Goal: Task Accomplishment & Management: Use online tool/utility

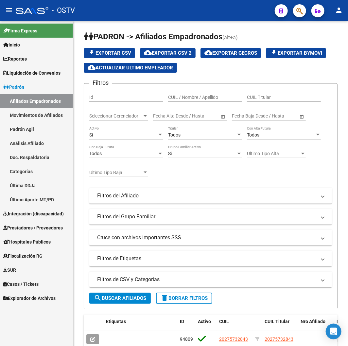
click at [175, 19] on mat-toolbar "menu - OSTV person" at bounding box center [174, 10] width 348 height 21
click at [41, 70] on span "Liquidación de Convenios" at bounding box center [31, 72] width 57 height 7
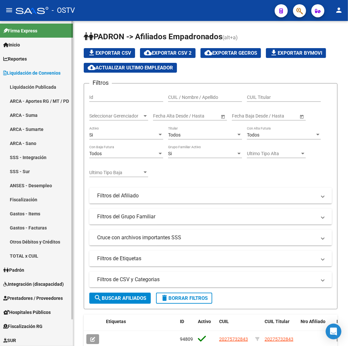
click at [41, 103] on link "ARCA - Aportes RG / MT / PD" at bounding box center [36, 101] width 73 height 14
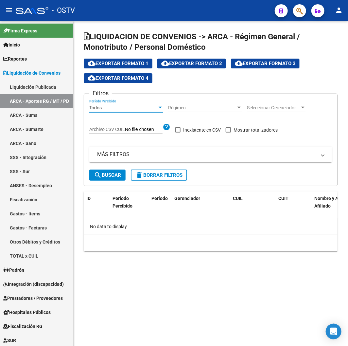
click at [142, 106] on div "Todos" at bounding box center [123, 108] width 68 height 6
click at [142, 106] on span "Todos" at bounding box center [126, 108] width 74 height 14
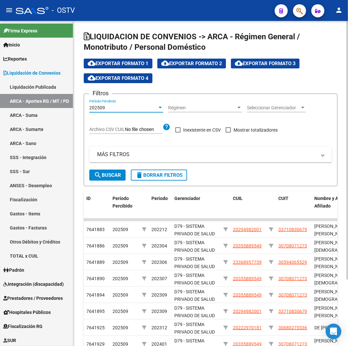
click at [110, 106] on div "202509" at bounding box center [123, 108] width 68 height 6
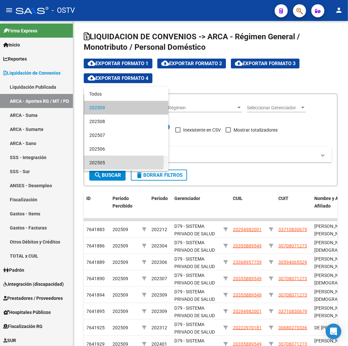
click at [117, 161] on span "202505" at bounding box center [126, 163] width 74 height 14
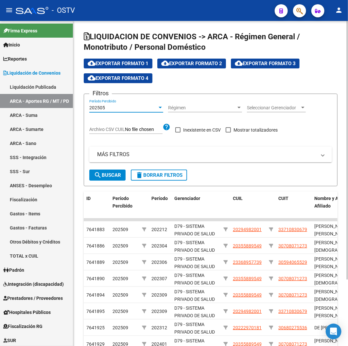
click at [235, 131] on span "Mostrar totalizadores" at bounding box center [256, 130] width 44 height 8
click at [228, 132] on input "Mostrar totalizadores" at bounding box center [228, 132] width 0 height 0
checkbox input "true"
click at [101, 129] on span "Archivo CSV CUIL" at bounding box center [107, 129] width 36 height 5
click at [125, 129] on input "Archivo CSV CUIL" at bounding box center [144, 130] width 38 height 6
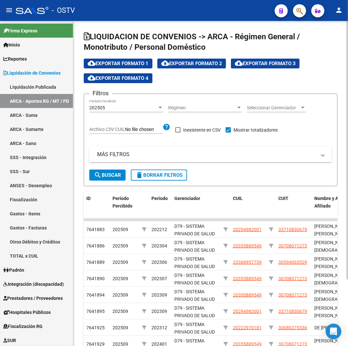
type input "C:\fakepath\archivo para filtrar en SAAS.csv"
click at [108, 173] on span "search Buscar" at bounding box center [107, 175] width 27 height 6
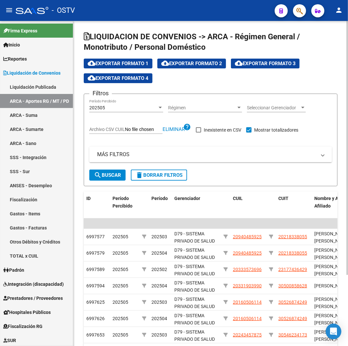
click at [217, 63] on span "cloud_download Exportar Formato 2" at bounding box center [191, 64] width 61 height 6
